Goal: Find specific page/section: Find specific page/section

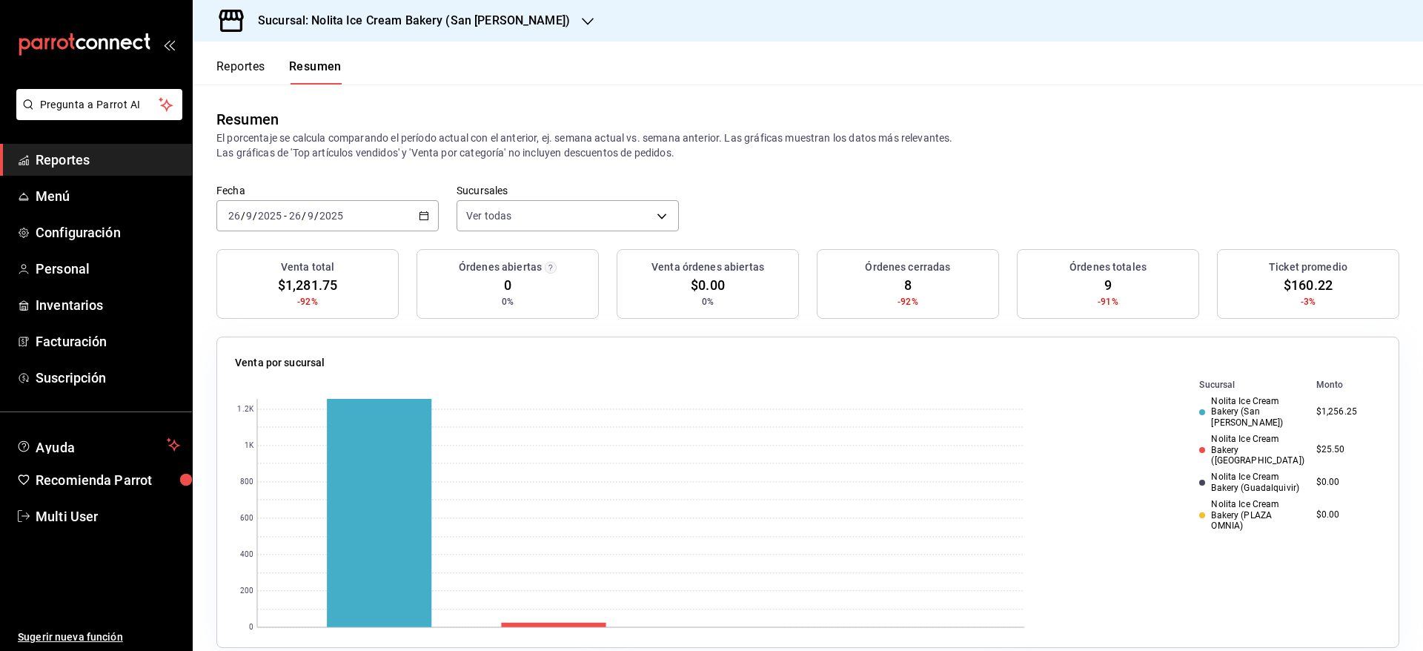
click at [233, 70] on button "Reportes" at bounding box center [240, 71] width 49 height 25
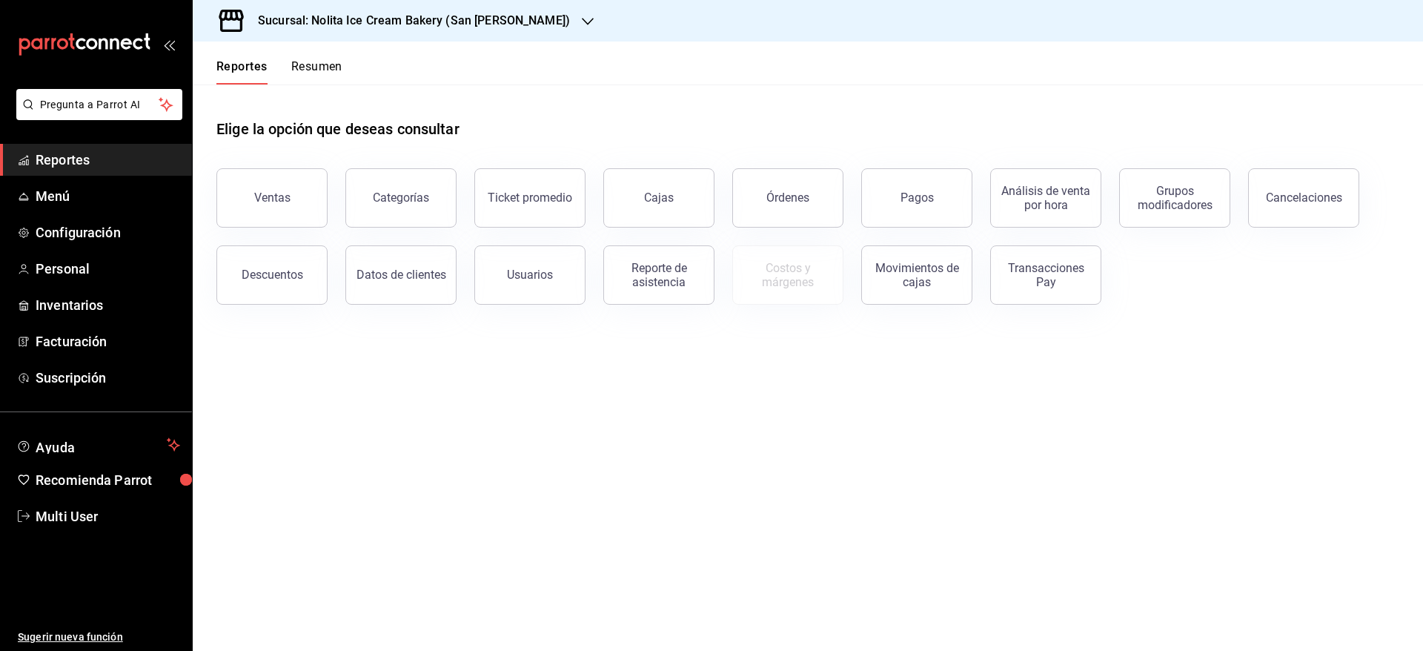
click at [325, 70] on button "Resumen" at bounding box center [316, 71] width 51 height 25
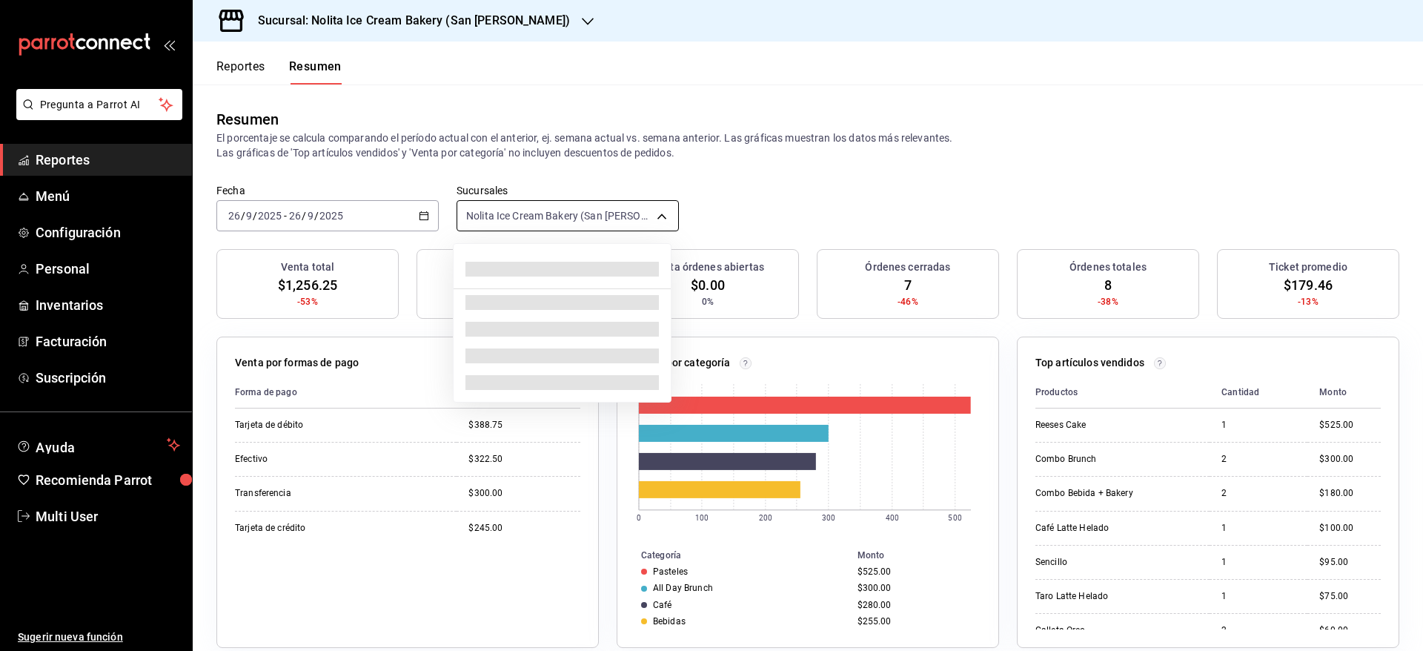
click at [500, 213] on body "Pregunta a Parrot AI Reportes Menú Configuración Personal Inventarios Facturaci…" at bounding box center [711, 325] width 1423 height 651
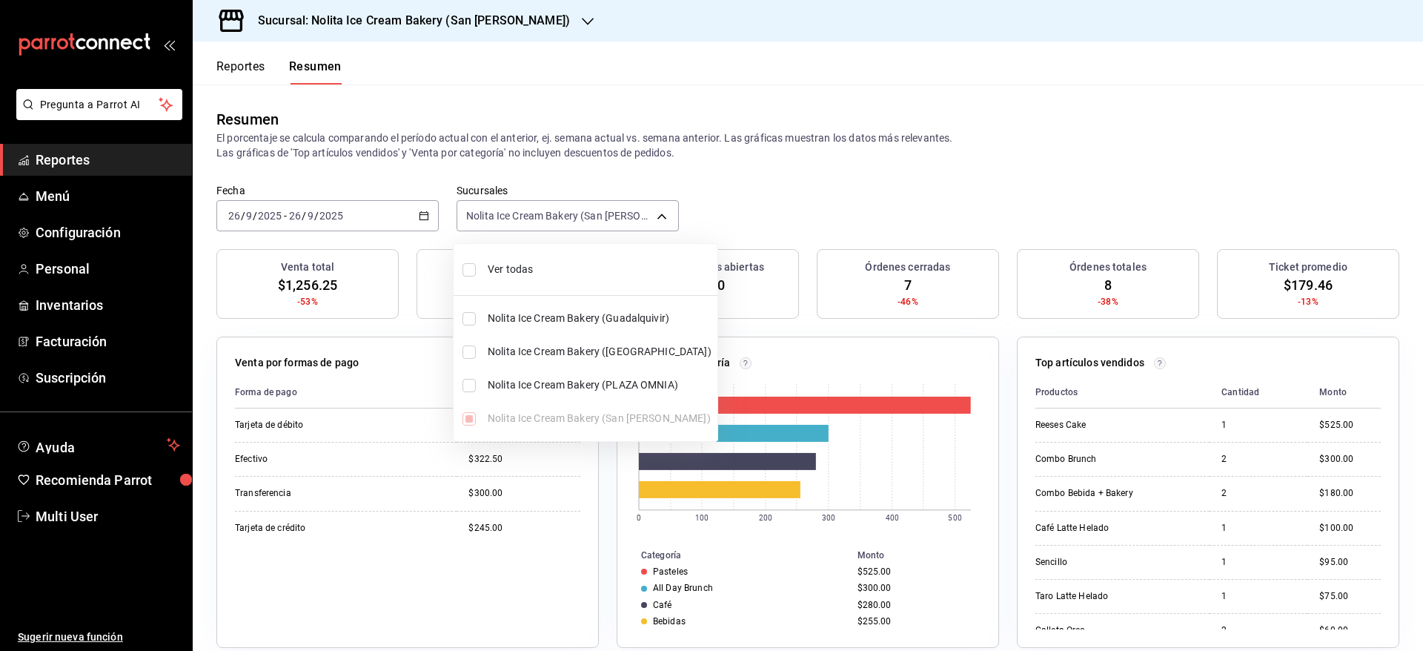
click at [505, 259] on li "Ver todas" at bounding box center [586, 269] width 264 height 39
type input "[object Object],[object Object],[object Object],[object Object]"
checkbox input "true"
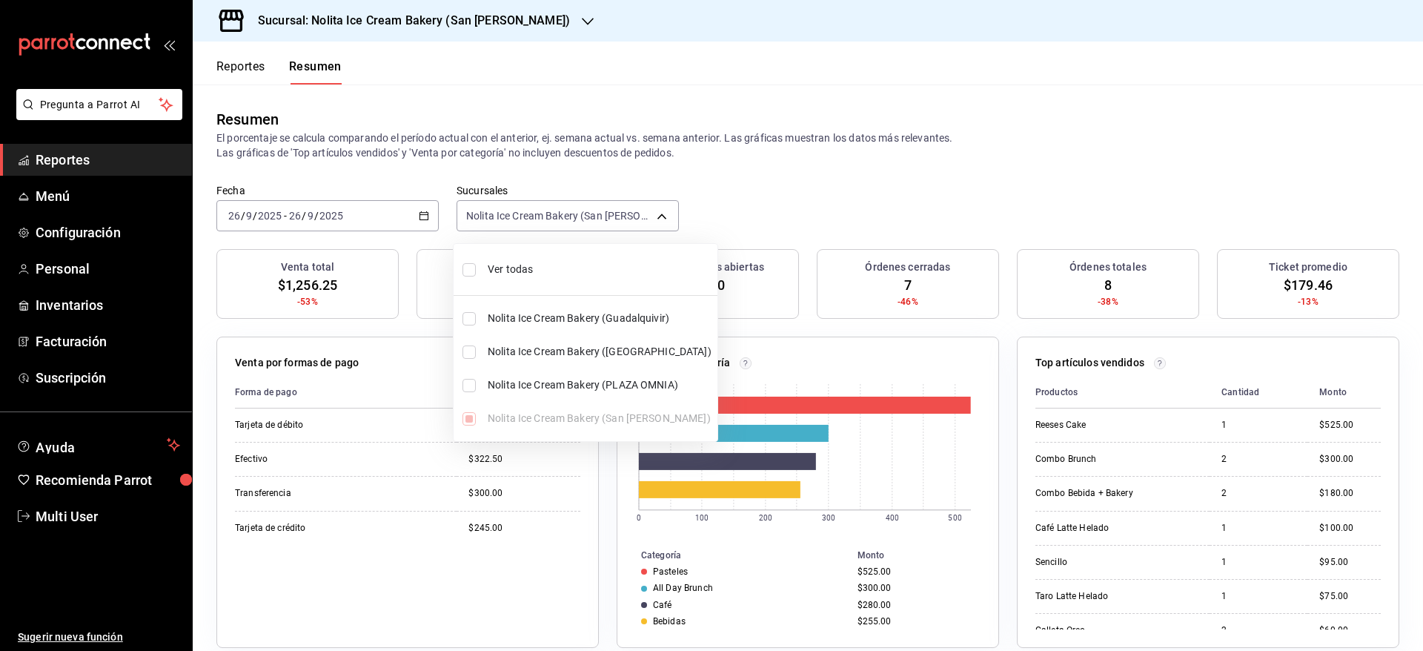
checkbox input "true"
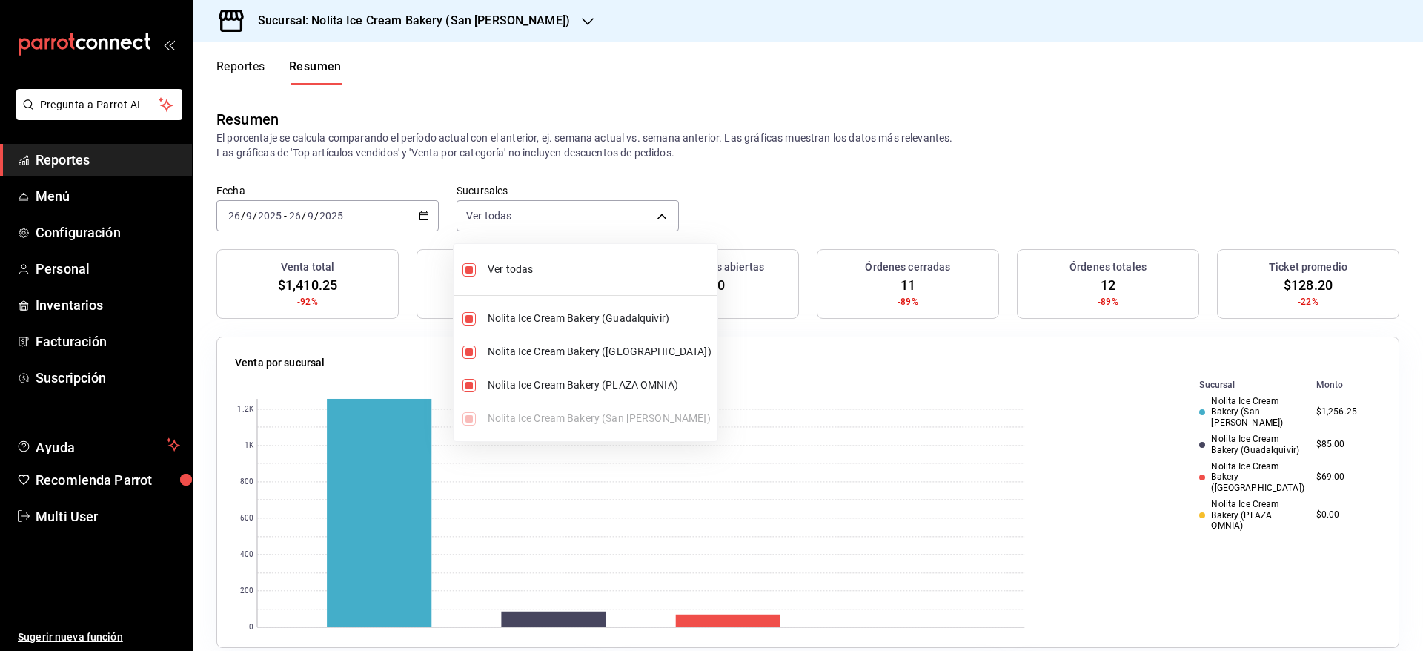
click at [774, 198] on div at bounding box center [711, 325] width 1423 height 651
